Goal: Task Accomplishment & Management: Use online tool/utility

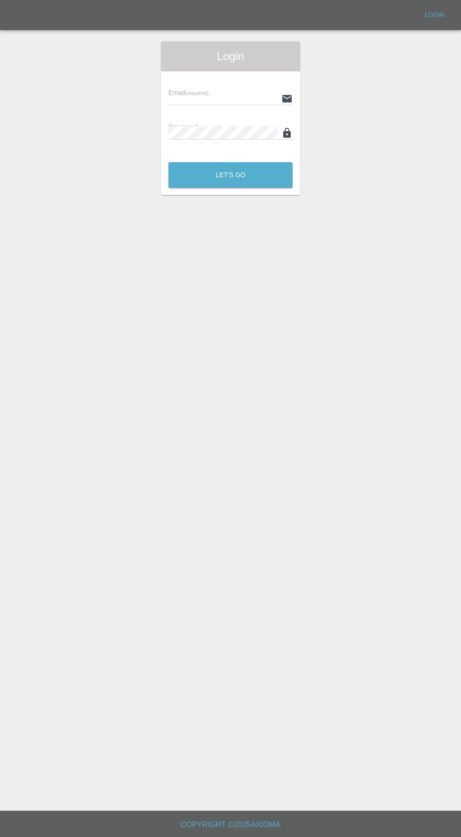
click at [203, 97] on input "text" at bounding box center [222, 99] width 109 height 14
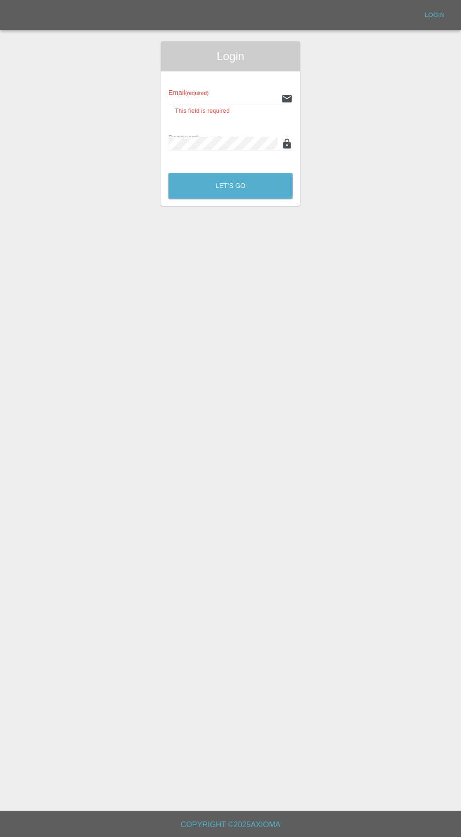
type input "[EMAIL_ADDRESS][DOMAIN_NAME]"
click at [168, 173] on button "Let's Go" at bounding box center [230, 186] width 124 height 26
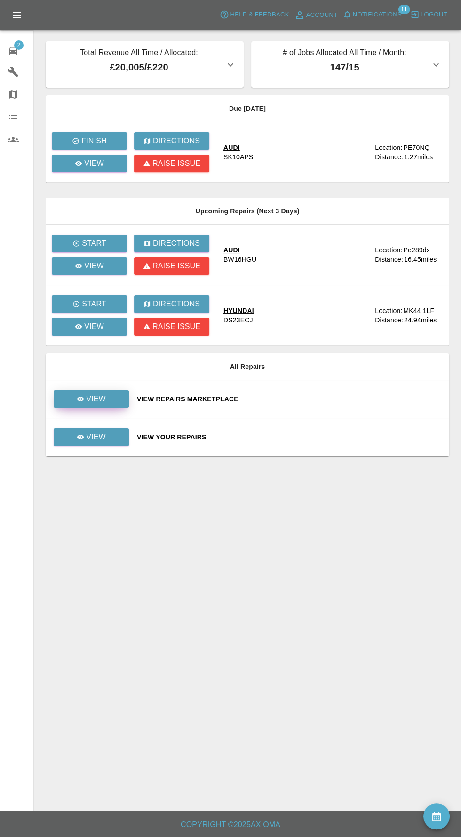
click at [81, 398] on icon at bounding box center [80, 399] width 7 height 5
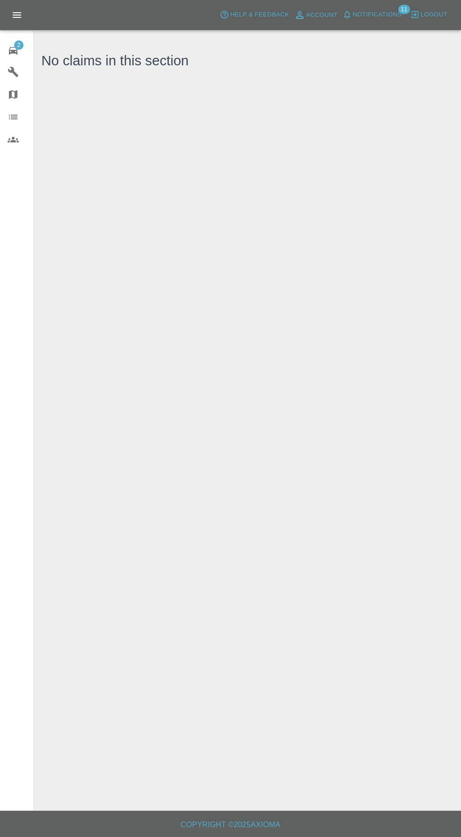
click at [20, 51] on div "2" at bounding box center [21, 50] width 26 height 14
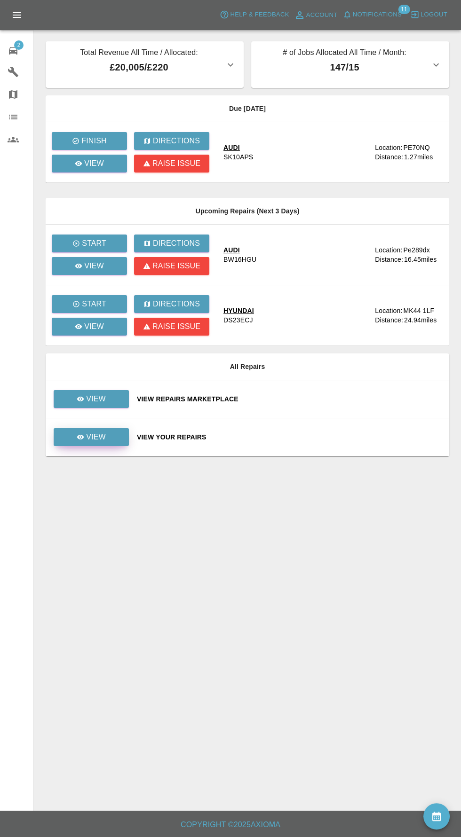
click at [92, 438] on p "View" at bounding box center [96, 436] width 20 height 11
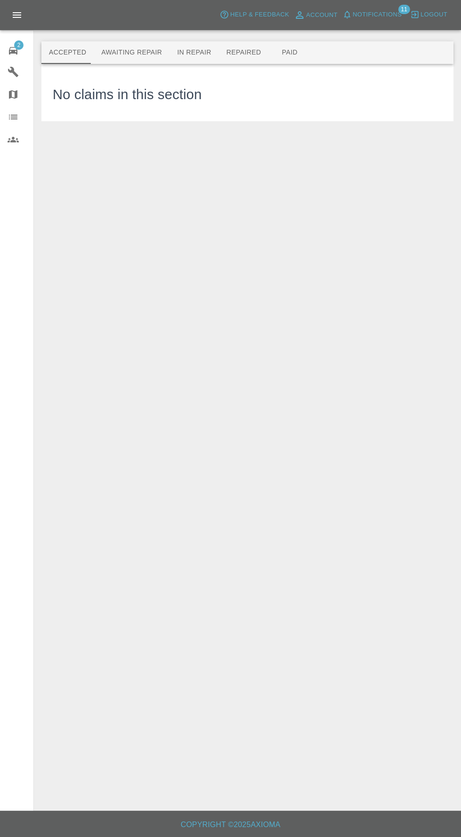
click at [118, 53] on button "Awaiting Repair" at bounding box center [132, 52] width 76 height 23
